Goal: Communication & Community: Ask a question

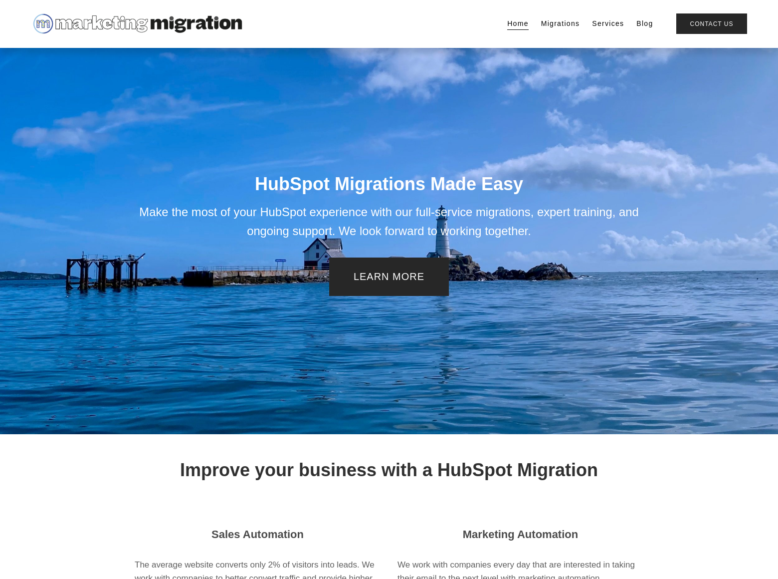
scroll to position [1239, 0]
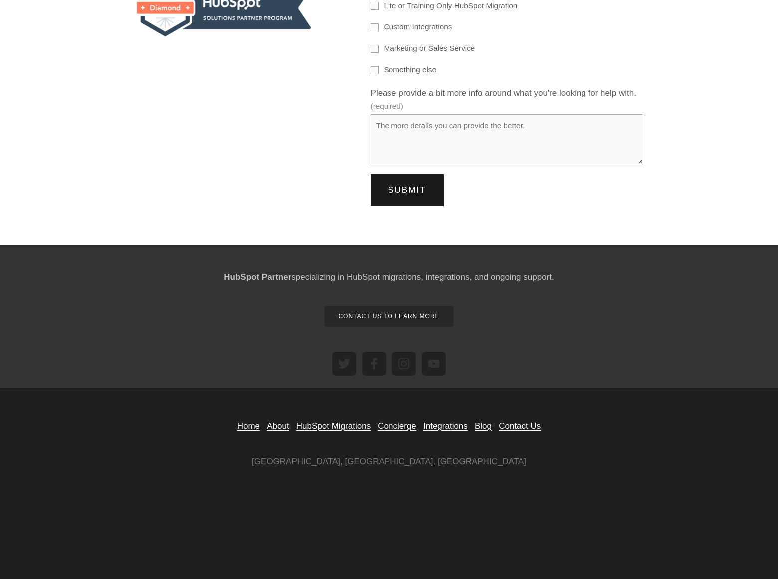
scroll to position [219, 0]
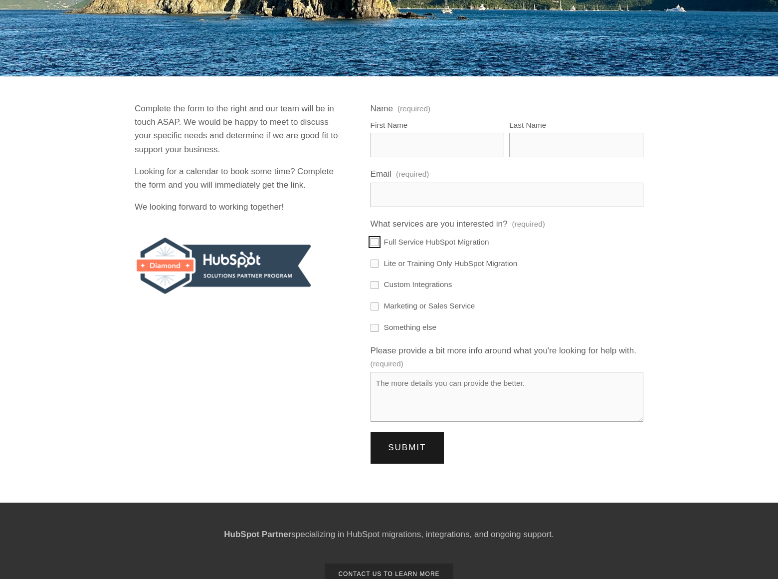
click at [374, 241] on input "Full Service HubSpot Migration" at bounding box center [375, 242] width 8 height 8
checkbox input "true"
click at [374, 263] on input "Lite or Training Only HubSpot Migration" at bounding box center [375, 263] width 8 height 8
checkbox input "true"
click at [374, 284] on input "Custom Integrations" at bounding box center [375, 285] width 8 height 8
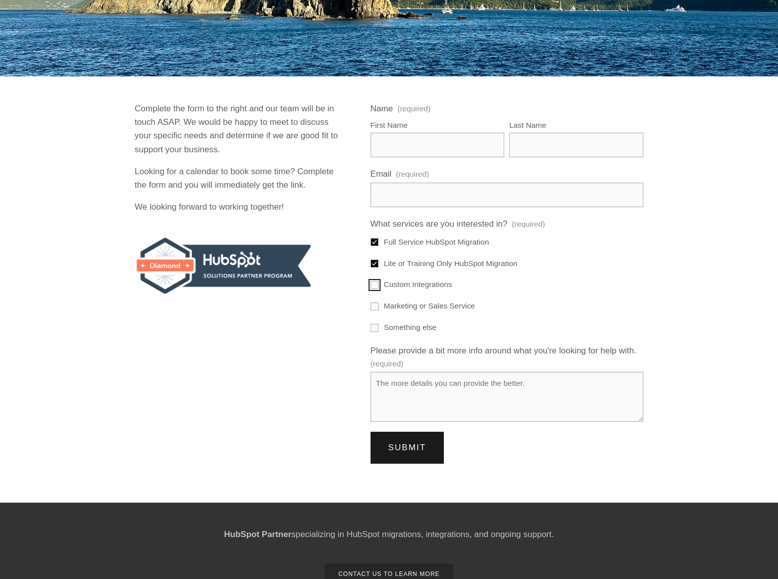
checkbox input "true"
click at [374, 306] on input "Marketing or Sales Service" at bounding box center [375, 306] width 8 height 8
checkbox input "true"
click at [374, 327] on input "Something else" at bounding box center [375, 328] width 8 height 8
checkbox input "true"
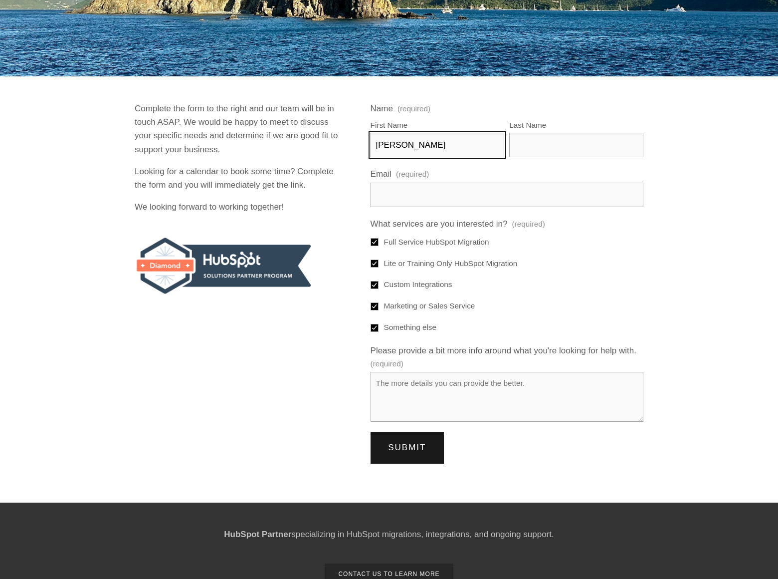
type input "Rick"
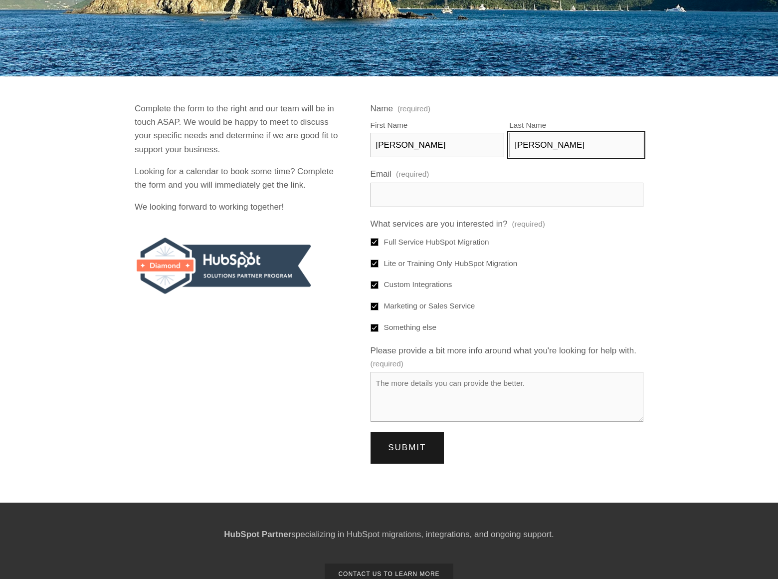
type input "Stephens"
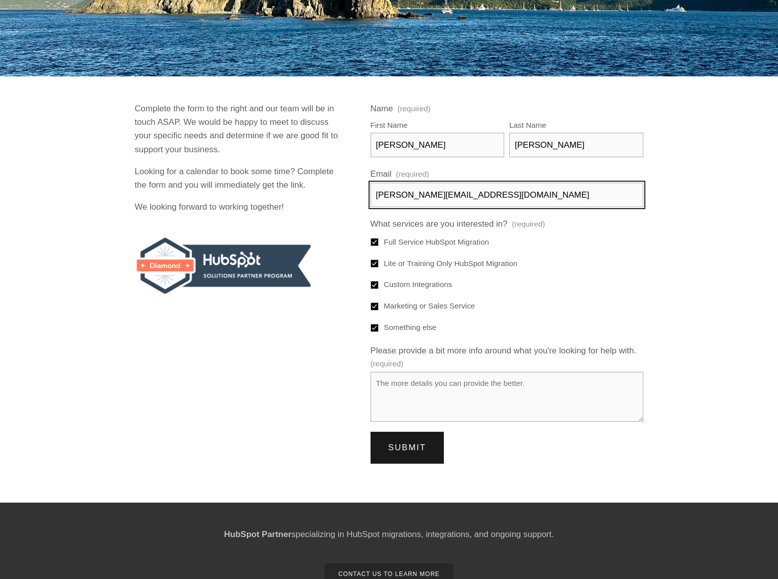
type input "rick-stephens@dominatebanners.com"
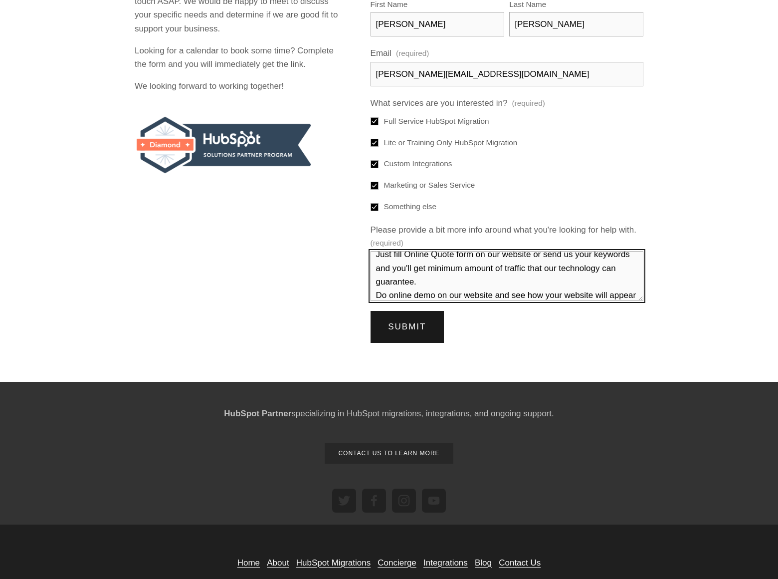
scroll to position [49, 0]
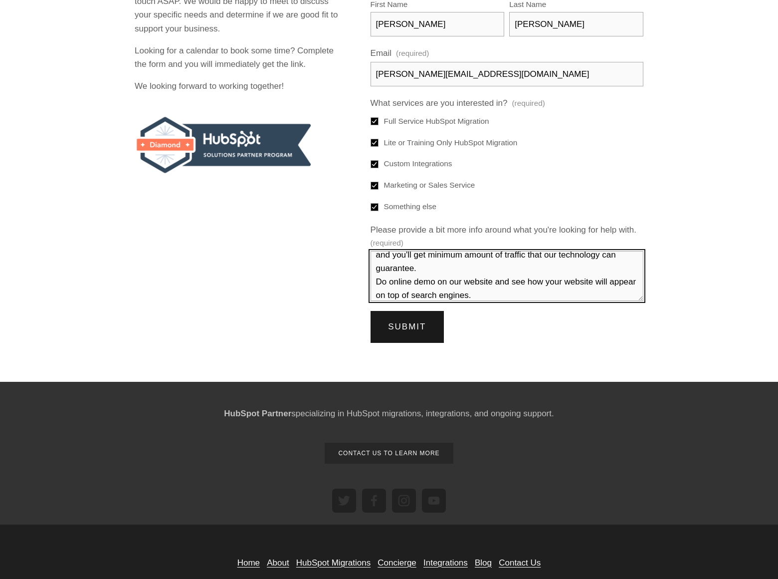
type textarea "We can place your website on top position in search engines without PPC. Just f…"
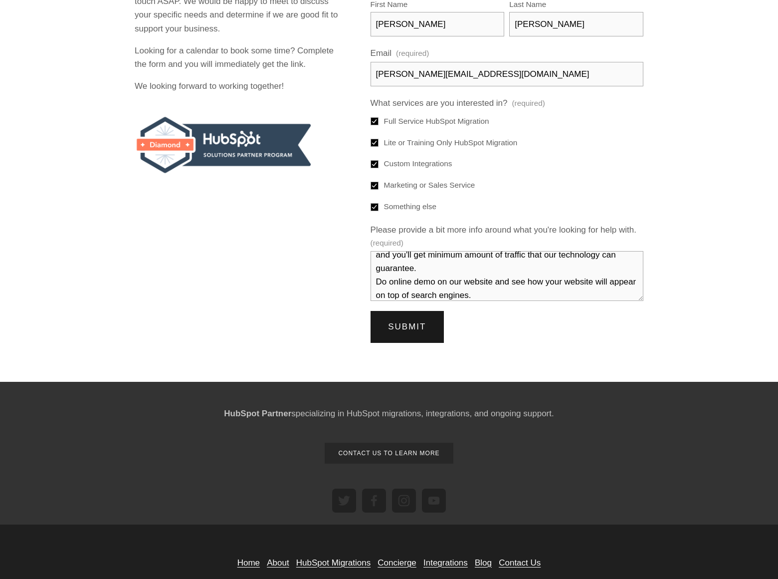
click at [407, 331] on span "Submit" at bounding box center [407, 326] width 38 height 9
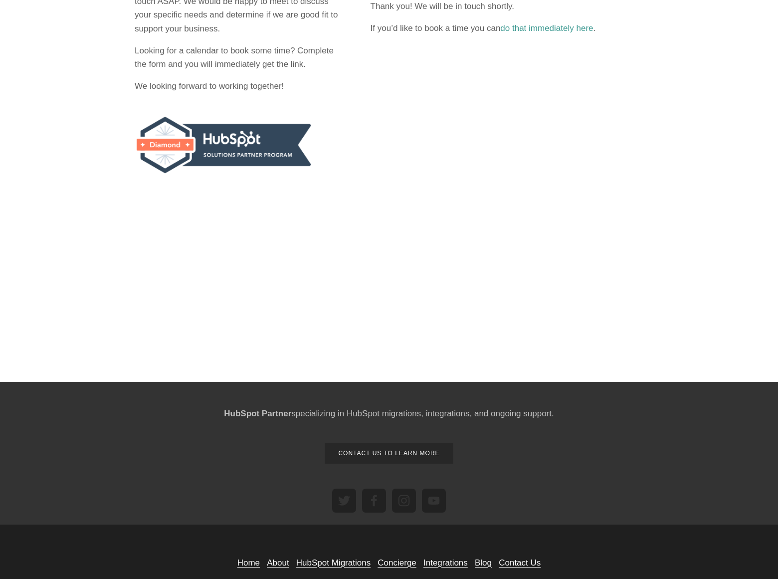
scroll to position [335, 0]
